Goal: Book appointment/travel/reservation

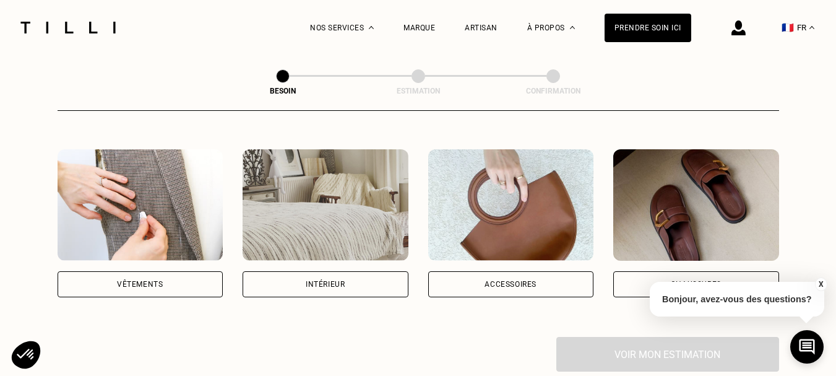
scroll to position [218, 0]
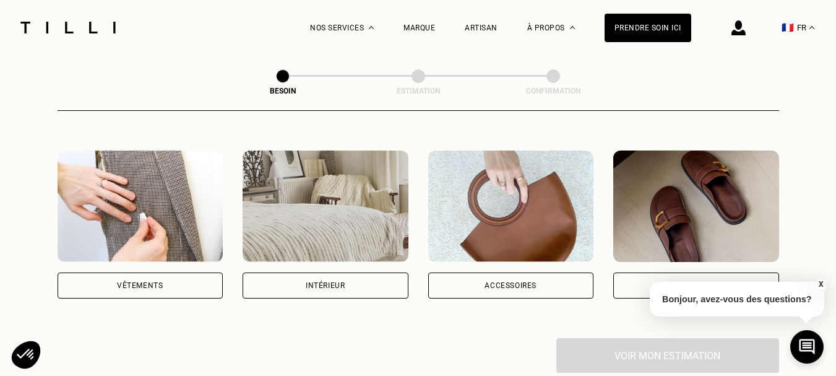
click at [142, 282] on div "Vêtements" at bounding box center [140, 285] width 46 height 7
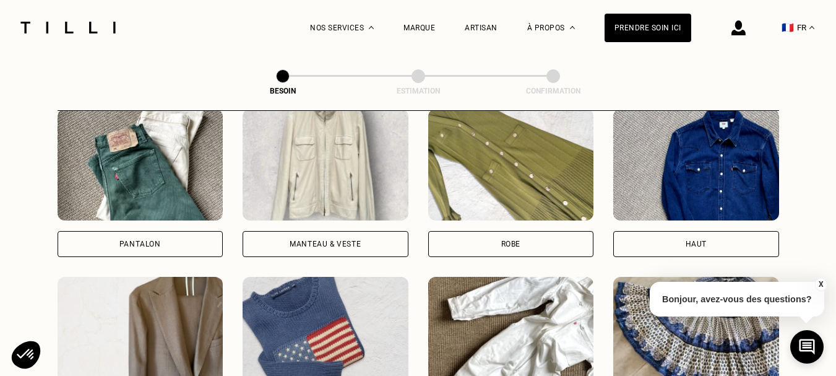
scroll to position [593, 0]
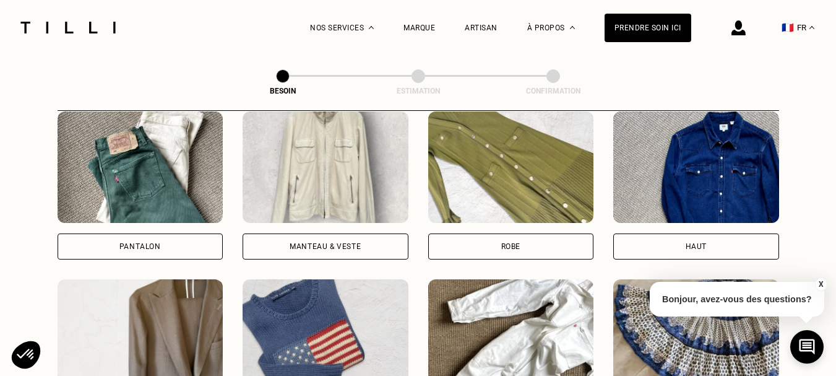
click at [107, 233] on div "Pantalon" at bounding box center [141, 246] width 166 height 26
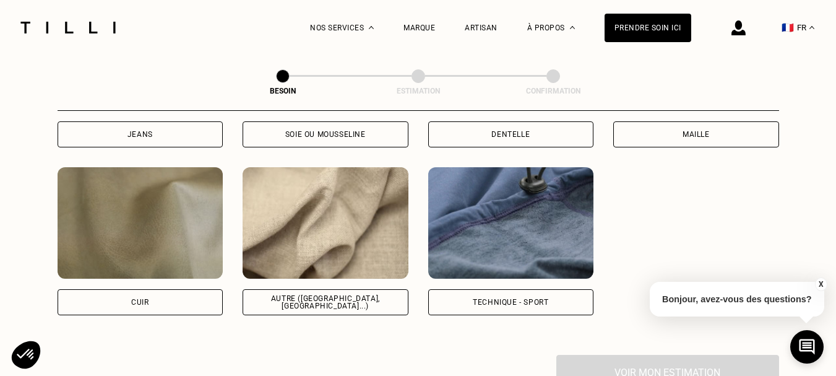
scroll to position [1428, 0]
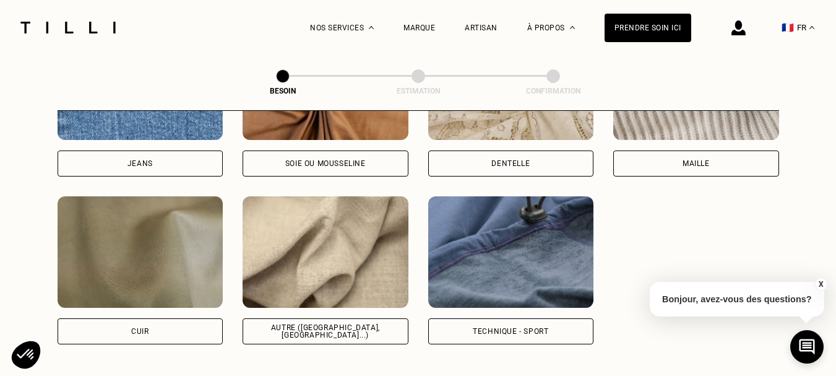
click at [296, 324] on div "Autre ([GEOGRAPHIC_DATA], [GEOGRAPHIC_DATA]...)" at bounding box center [325, 331] width 145 height 15
select select "FR"
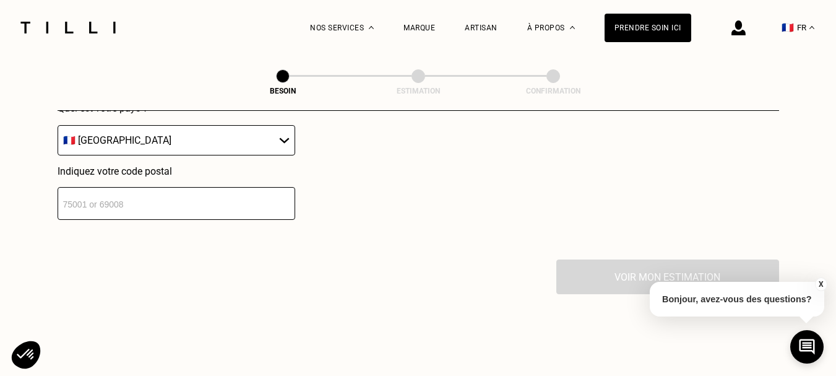
scroll to position [1865, 0]
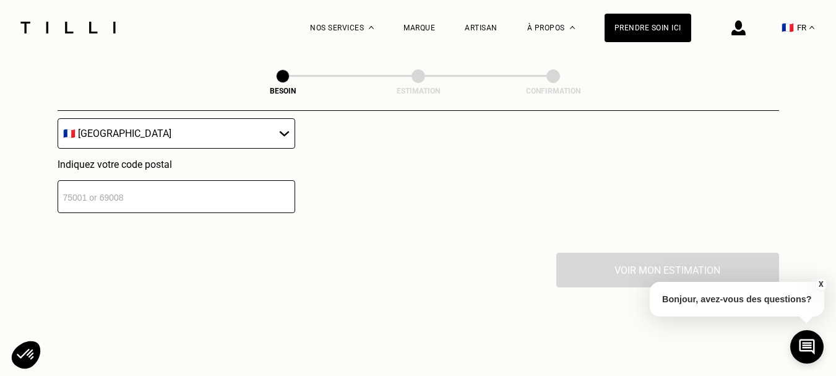
click at [168, 205] on div "Localisation Quel est votre pays ? 🇩🇪 [GEOGRAPHIC_DATA] 🇦🇹 [GEOGRAPHIC_DATA] 🇧🇪…" at bounding box center [418, 100] width 721 height 306
click at [188, 188] on input "number" at bounding box center [177, 196] width 238 height 33
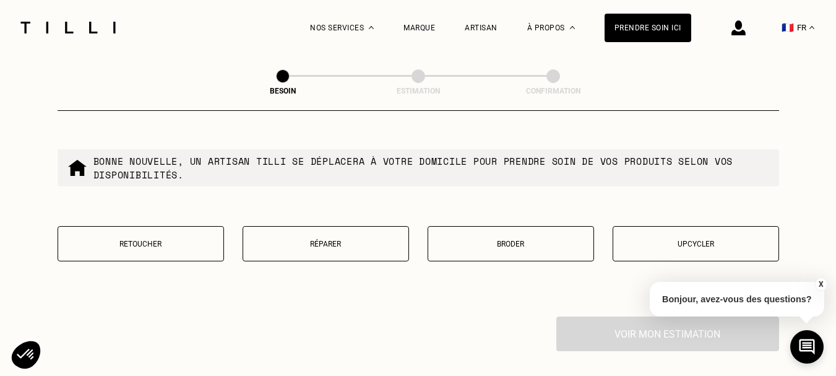
scroll to position [2117, 0]
type input "35510"
click at [183, 239] on p "Retoucher" at bounding box center [140, 243] width 153 height 9
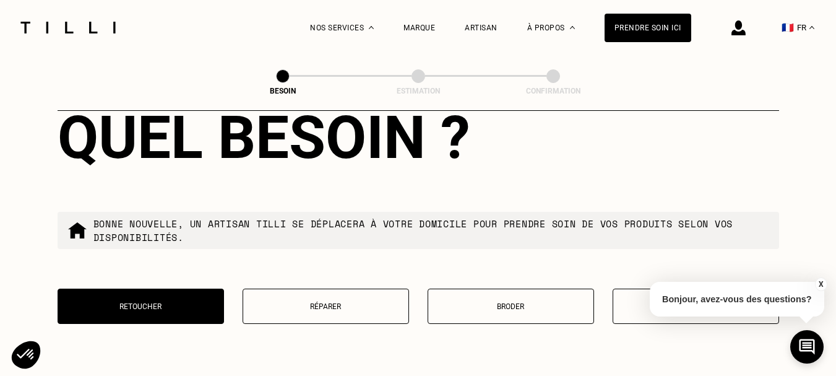
scroll to position [2084, 0]
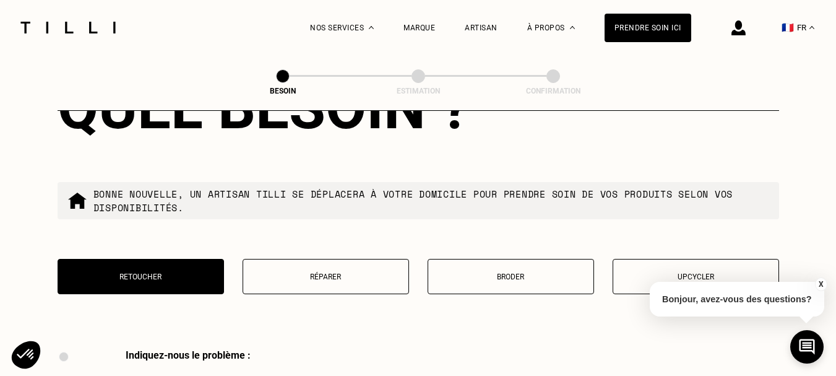
click at [356, 280] on button "Réparer" at bounding box center [326, 276] width 166 height 35
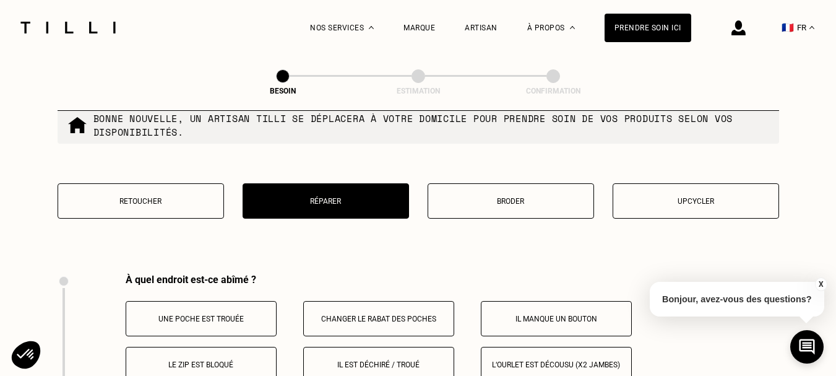
scroll to position [2158, 0]
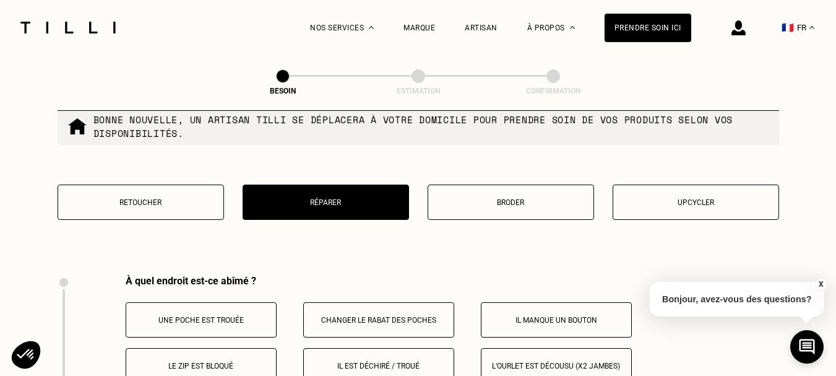
click at [710, 190] on button "Upcycler" at bounding box center [696, 201] width 166 height 35
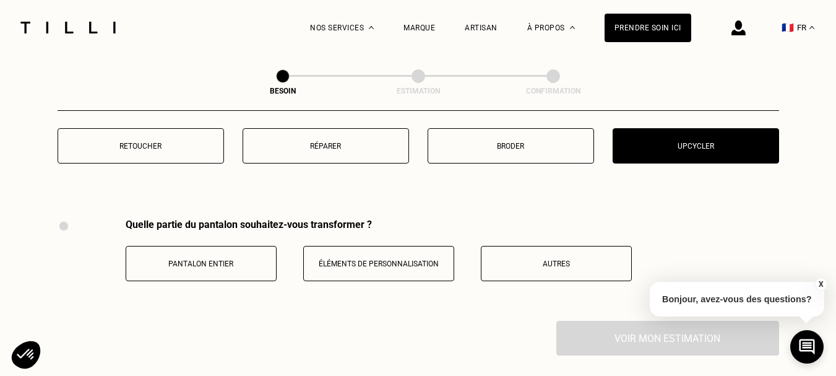
scroll to position [2212, 0]
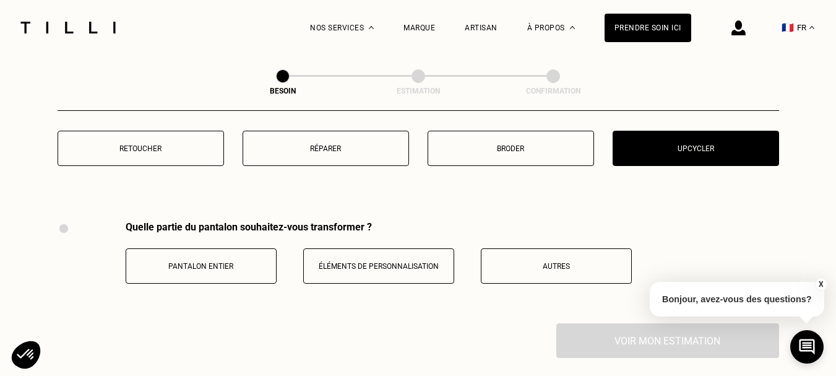
click at [376, 150] on button "Réparer" at bounding box center [326, 148] width 166 height 35
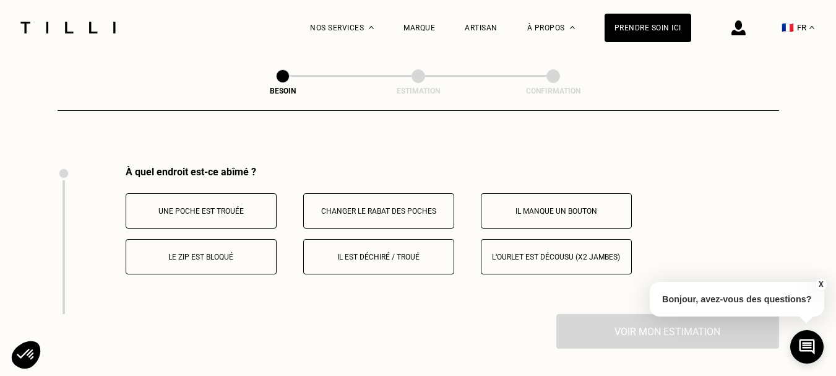
scroll to position [2289, 0]
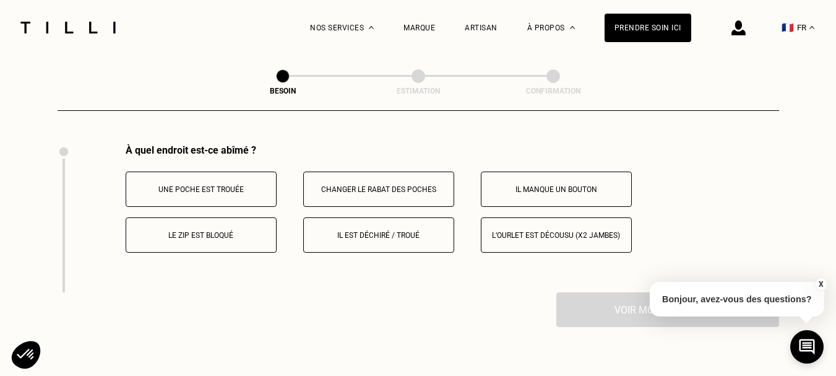
click at [382, 231] on p "Il est déchiré / troué" at bounding box center [378, 235] width 137 height 9
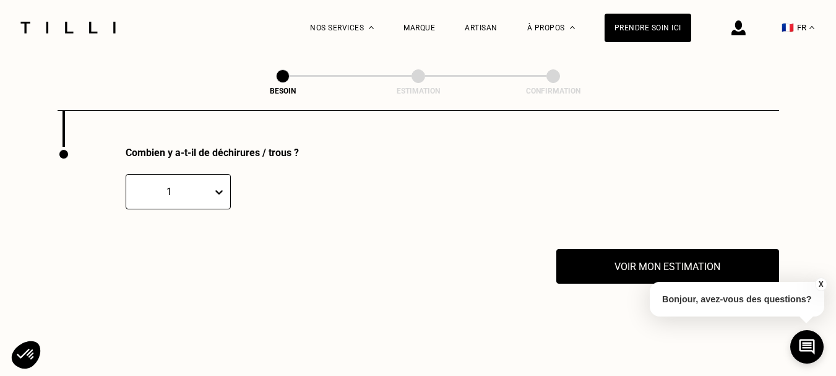
scroll to position [2436, 0]
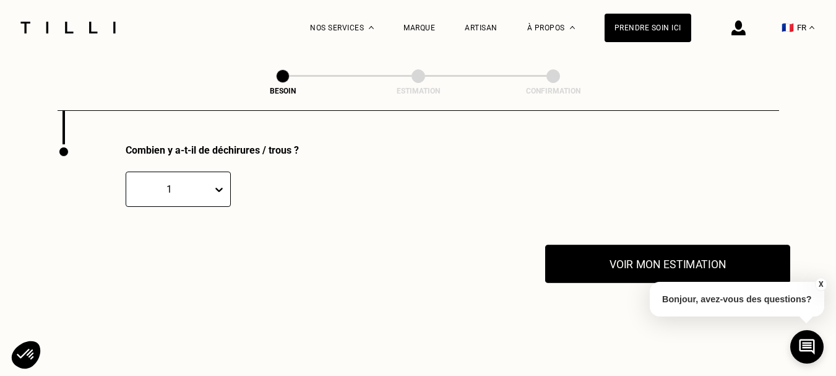
click at [648, 256] on button "Voir mon estimation" at bounding box center [667, 263] width 245 height 38
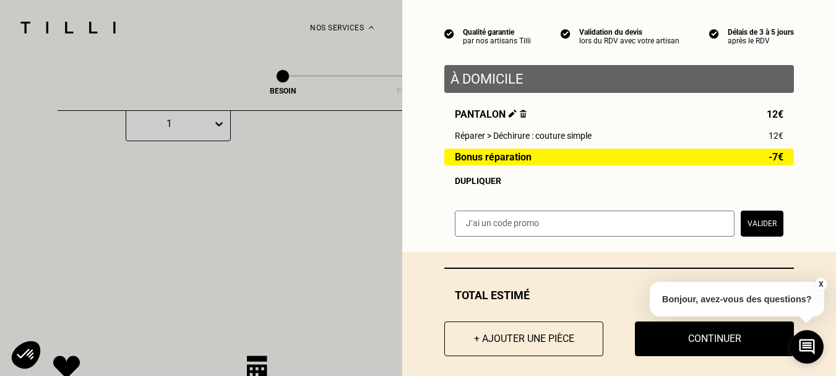
scroll to position [117, 0]
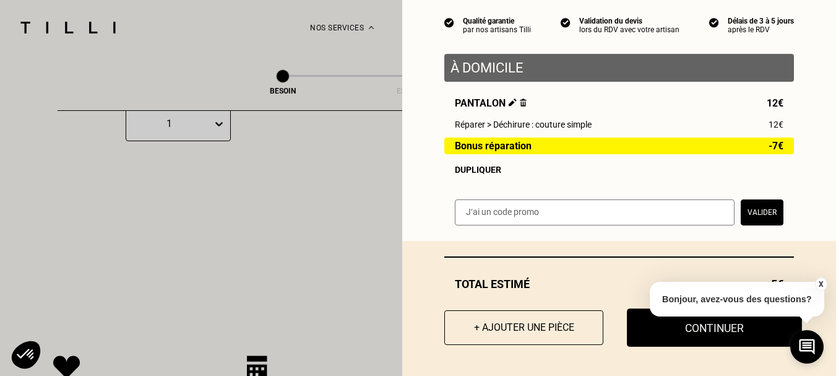
click at [721, 330] on button "Continuer" at bounding box center [714, 327] width 175 height 38
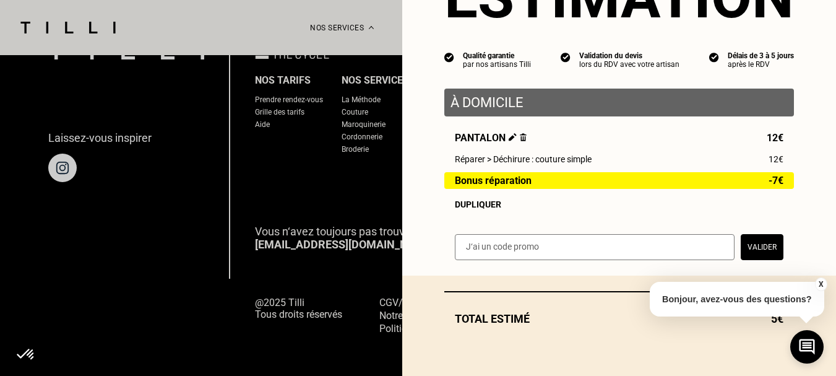
scroll to position [82, 0]
select select "FR"
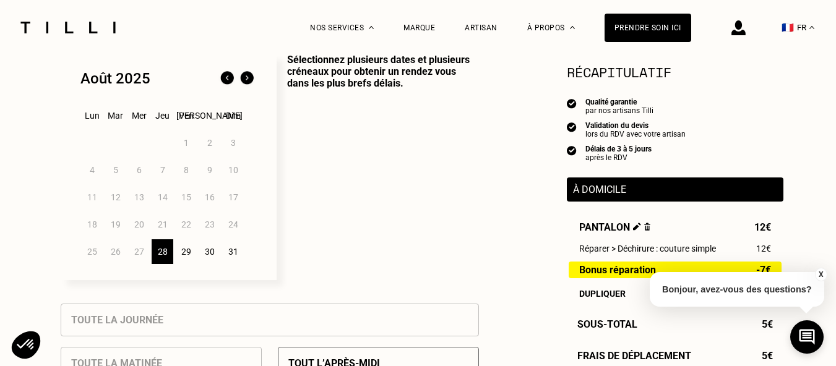
scroll to position [328, 0]
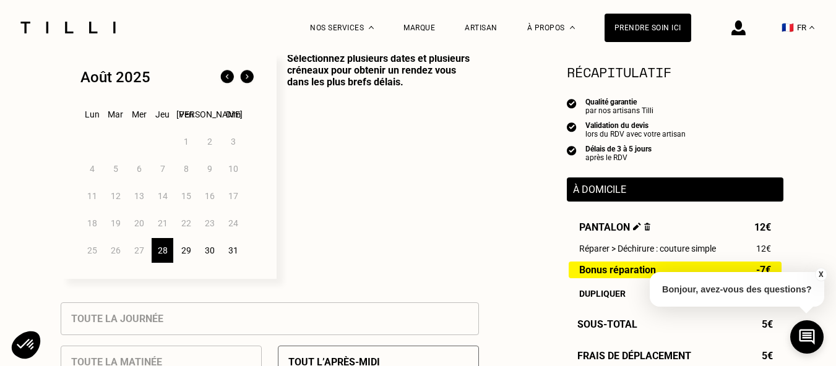
click at [251, 84] on img at bounding box center [247, 77] width 20 height 20
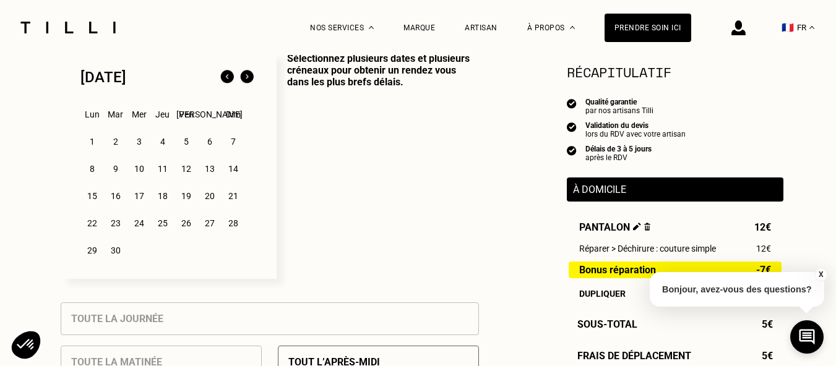
click at [184, 138] on div "5" at bounding box center [186, 141] width 22 height 25
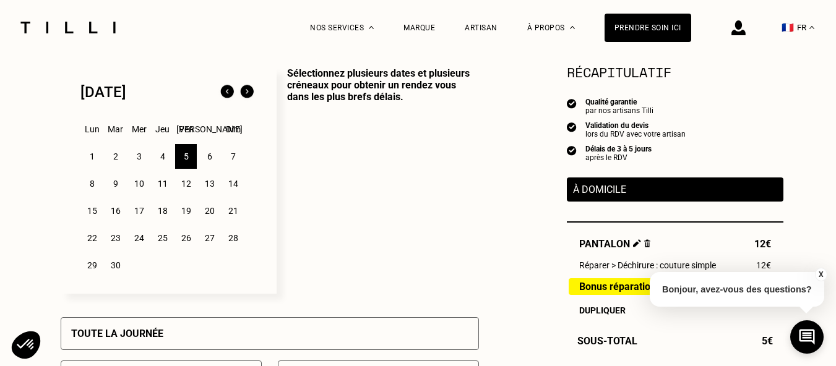
scroll to position [312, 0]
click at [225, 96] on img at bounding box center [227, 93] width 20 height 20
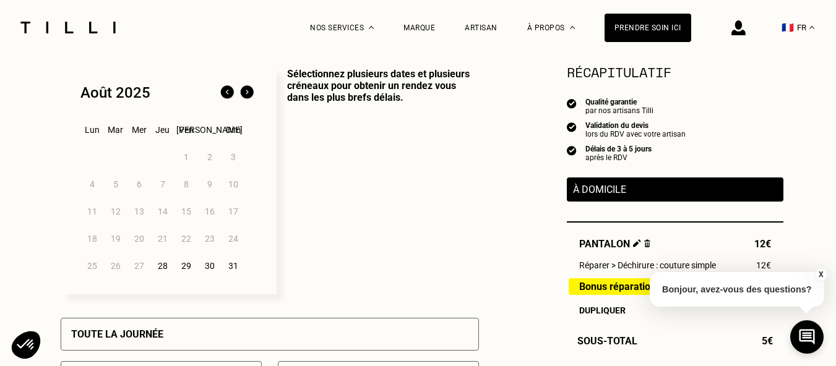
click at [208, 273] on div "30" at bounding box center [210, 266] width 22 height 25
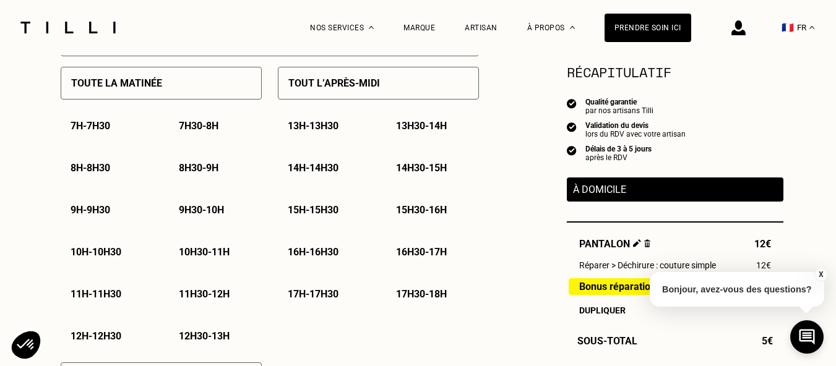
scroll to position [611, 0]
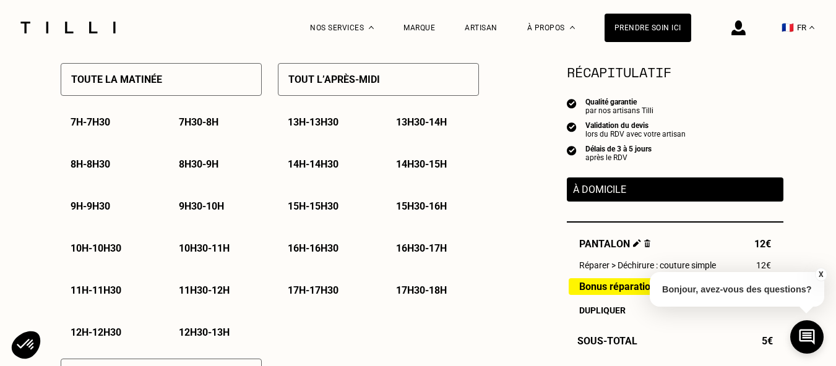
click at [377, 79] on p "Tout l’après-midi" at bounding box center [334, 80] width 92 height 12
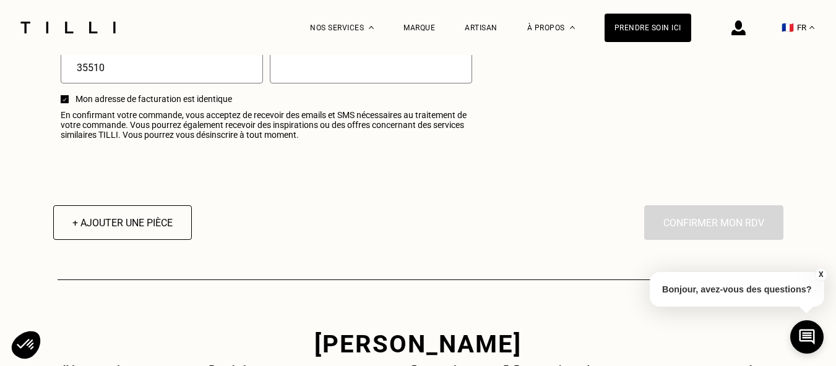
scroll to position [1601, 0]
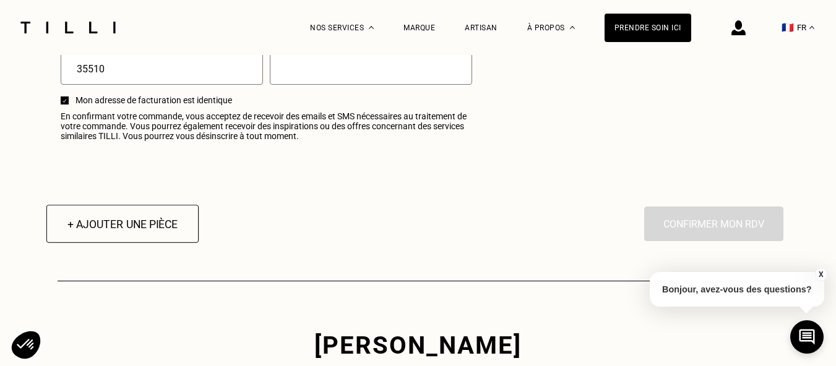
click at [149, 219] on button "+ Ajouter une pièce" at bounding box center [122, 224] width 152 height 38
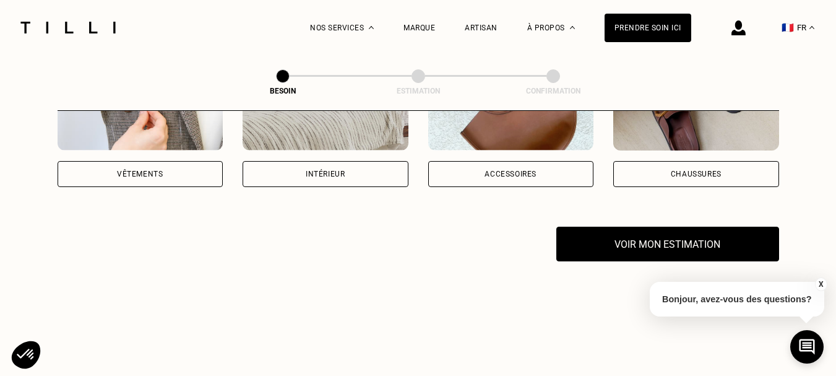
scroll to position [330, 0]
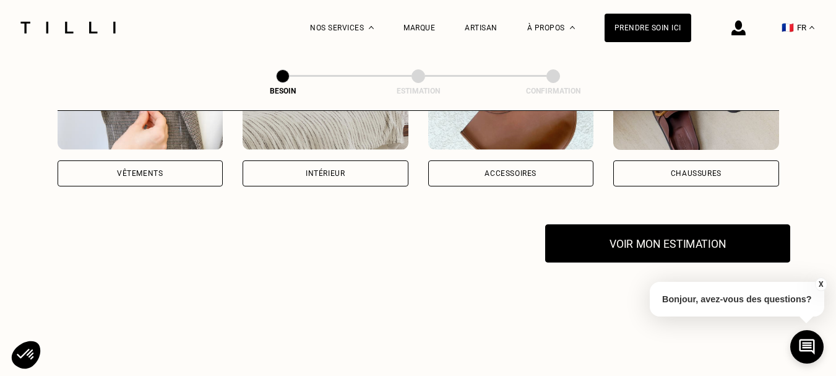
click at [622, 226] on button "Voir mon estimation" at bounding box center [667, 243] width 245 height 38
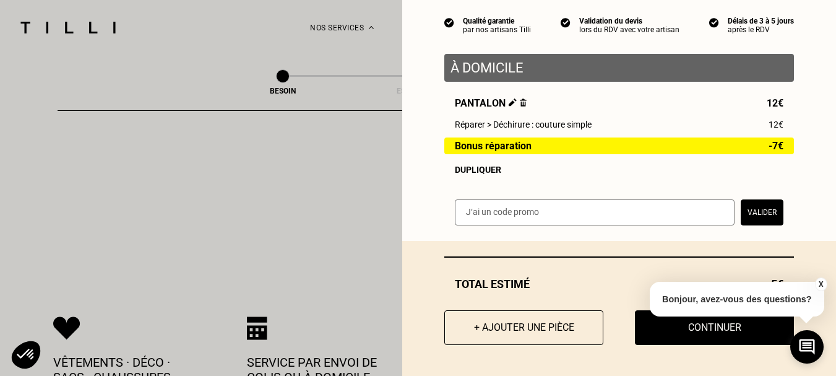
scroll to position [415, 0]
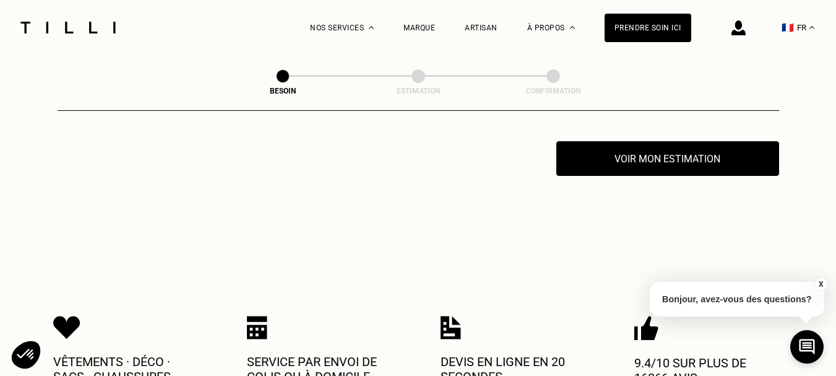
click at [658, 325] on div "X Bonjour, avez-vous des questions?" at bounding box center [737, 297] width 174 height 58
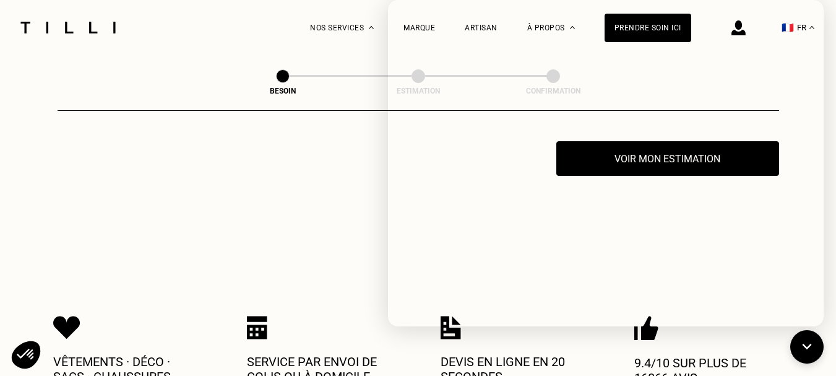
click at [277, 250] on div "Vêtements · Déco · Sacs · Chaussures Service par envoi de colis ou à domicile D…" at bounding box center [418, 349] width 730 height 199
select select "FR"
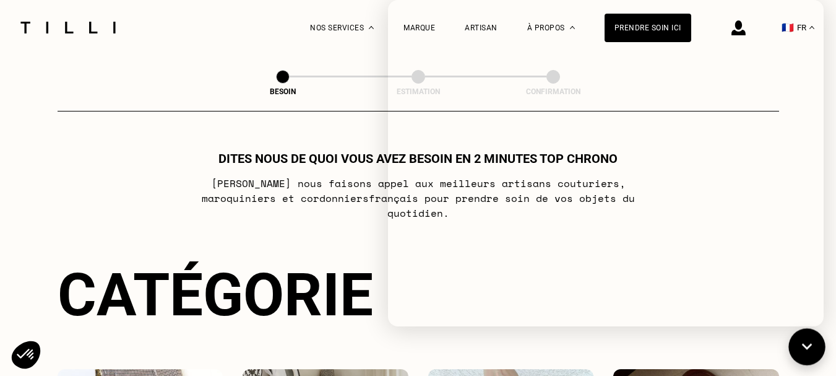
click at [814, 348] on icon at bounding box center [807, 346] width 20 height 33
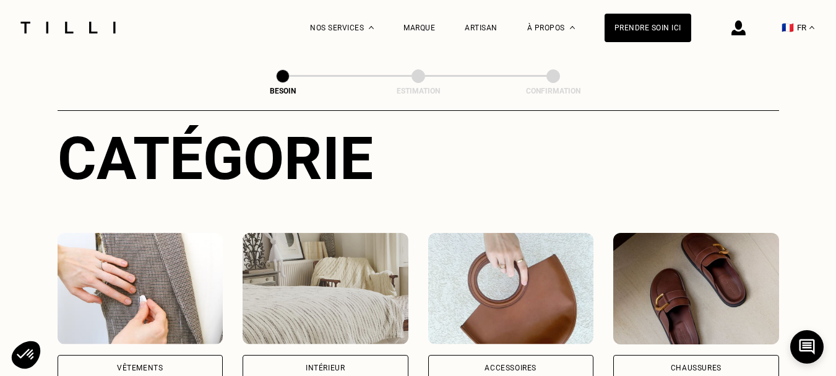
scroll to position [140, 0]
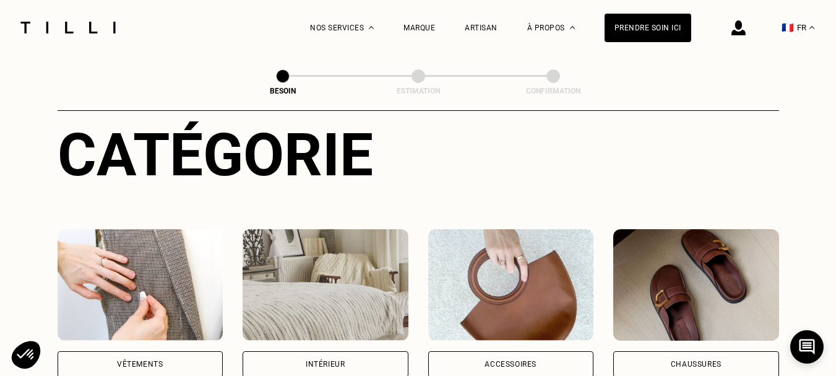
select select "FR"
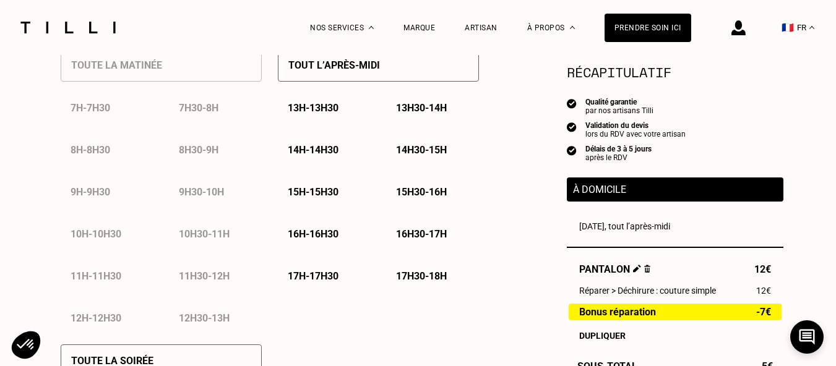
scroll to position [624, 0]
click at [327, 69] on p "Tout l’après-midi" at bounding box center [334, 66] width 92 height 12
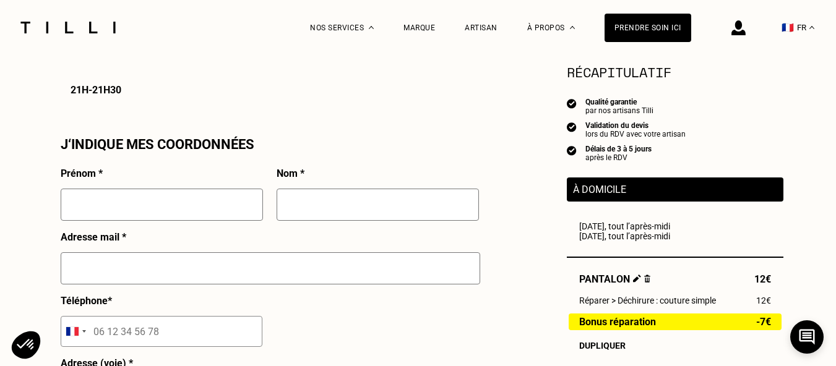
scroll to position [1096, 0]
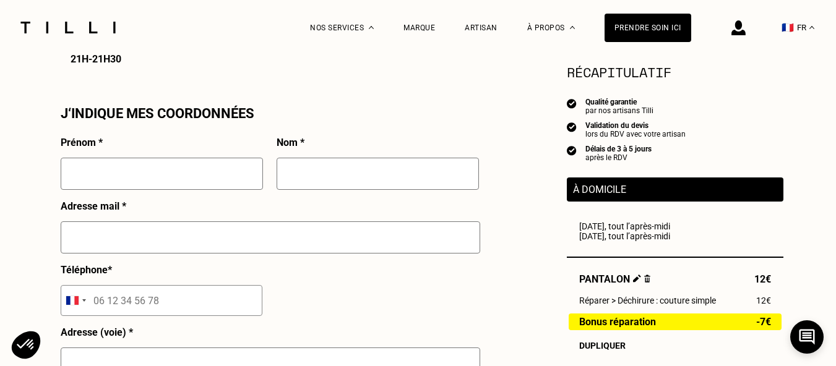
click at [158, 183] on input "text" at bounding box center [162, 174] width 202 height 32
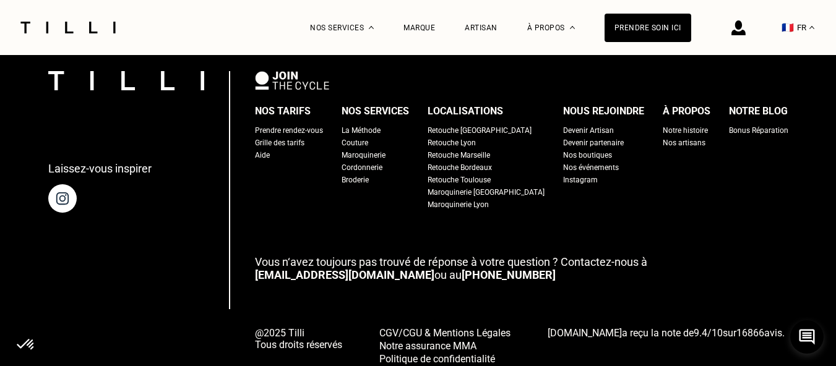
scroll to position [2105, 0]
